Goal: Find contact information: Find contact information

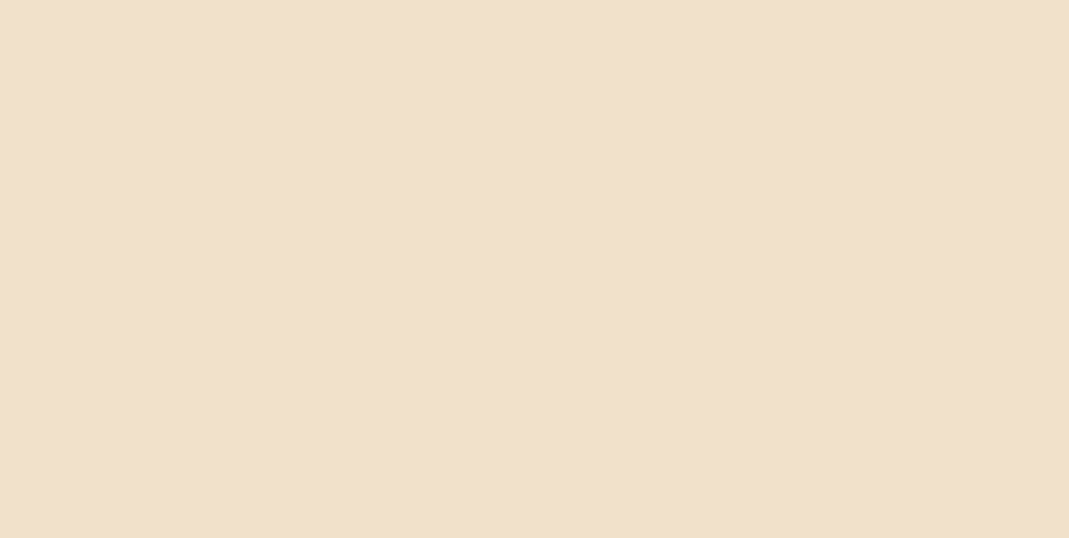
scroll to position [2300, 0]
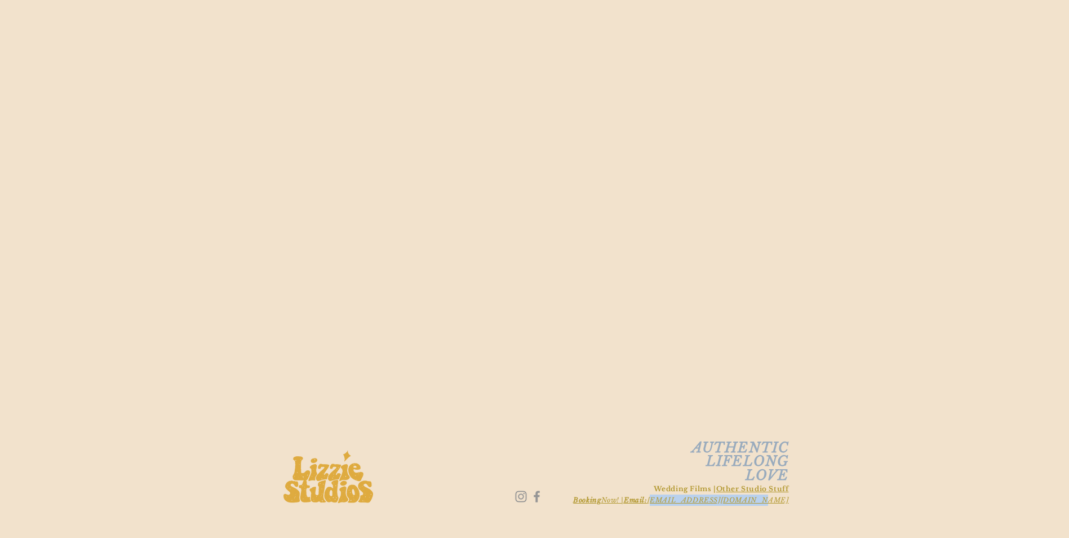
drag, startPoint x: 796, startPoint y: 505, endPoint x: 707, endPoint y: 506, distance: 89.1
click at [707, 506] on div "AUTHENTIC LIFELONG LOVE Wedding Films | Other Studio Stuff Booking Now! | Email…" at bounding box center [534, 111] width 1069 height 852
copy span "[EMAIL_ADDRESS][DOMAIN_NAME]"
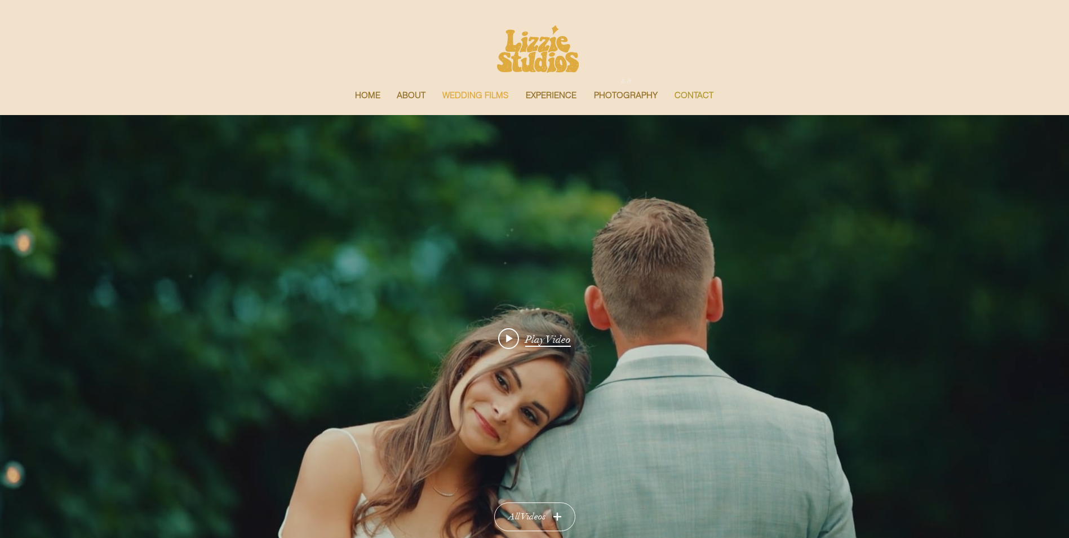
click at [702, 94] on p "CONTACT" at bounding box center [694, 95] width 50 height 24
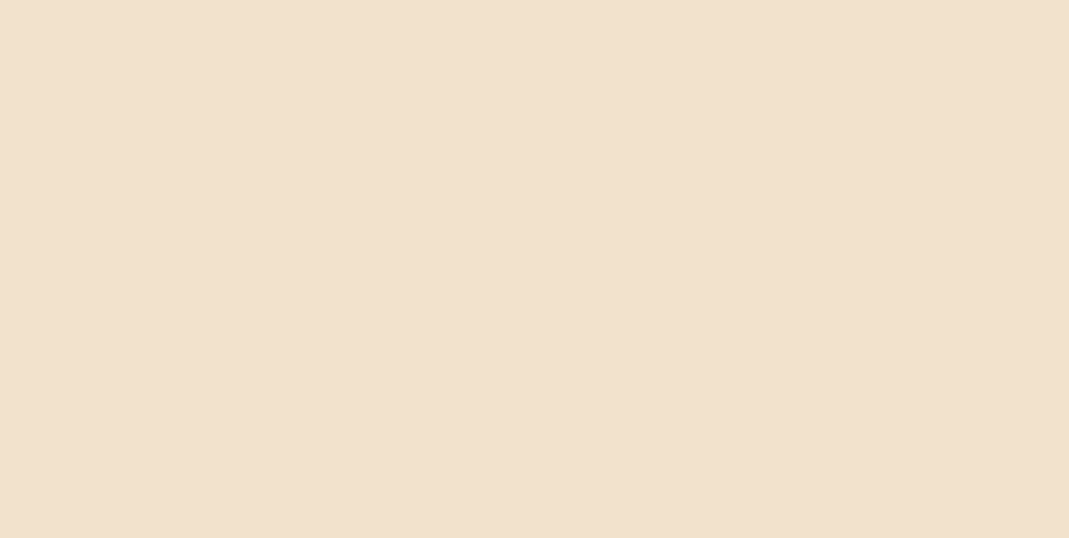
scroll to position [258, 0]
